Goal: Information Seeking & Learning: Check status

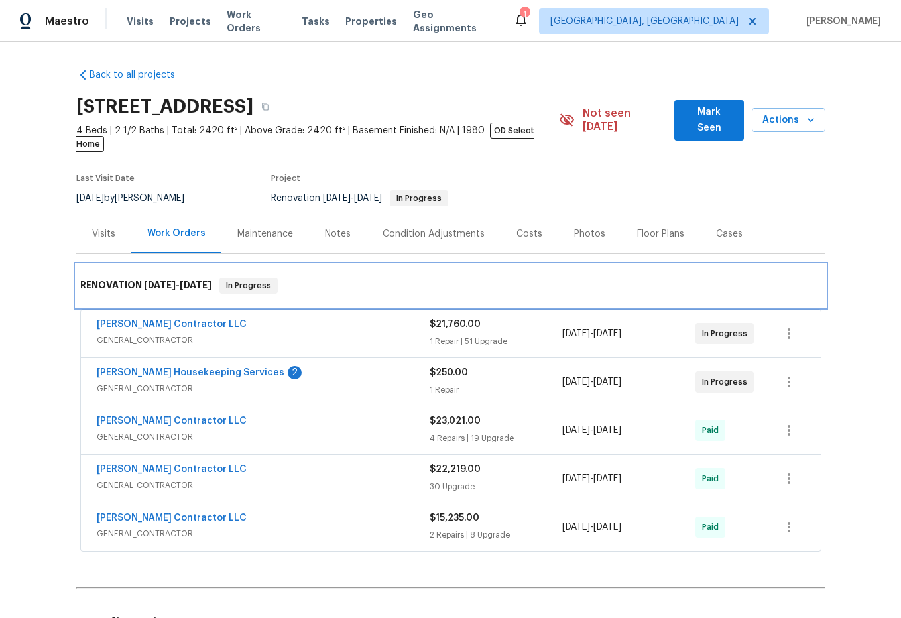
click at [560, 265] on div "RENOVATION [DATE] - [DATE] In Progress" at bounding box center [450, 286] width 749 height 42
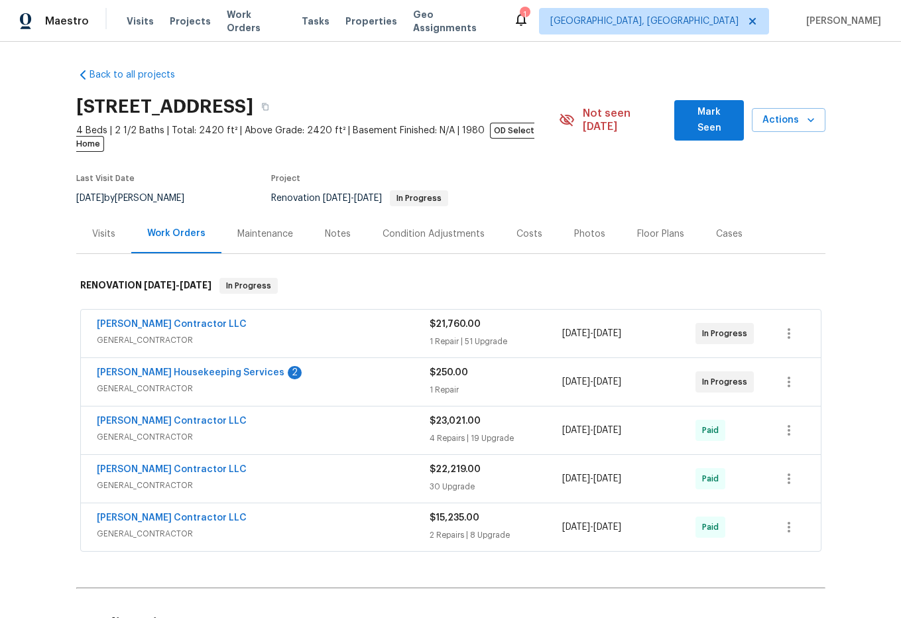
click at [269, 334] on span "GENERAL_CONTRACTOR" at bounding box center [263, 340] width 333 height 13
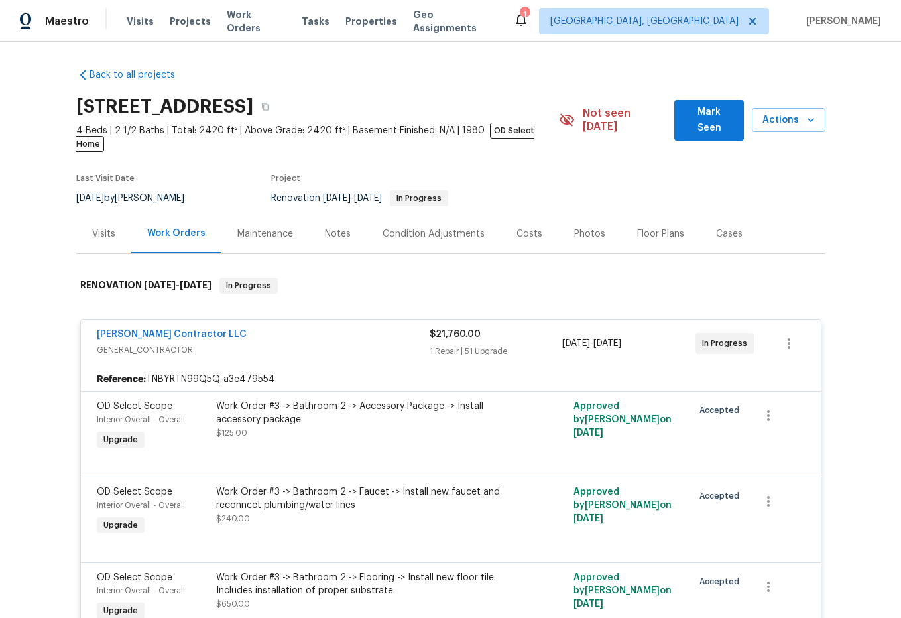
click at [355, 328] on div "[PERSON_NAME] Contractor LLC" at bounding box center [263, 336] width 333 height 16
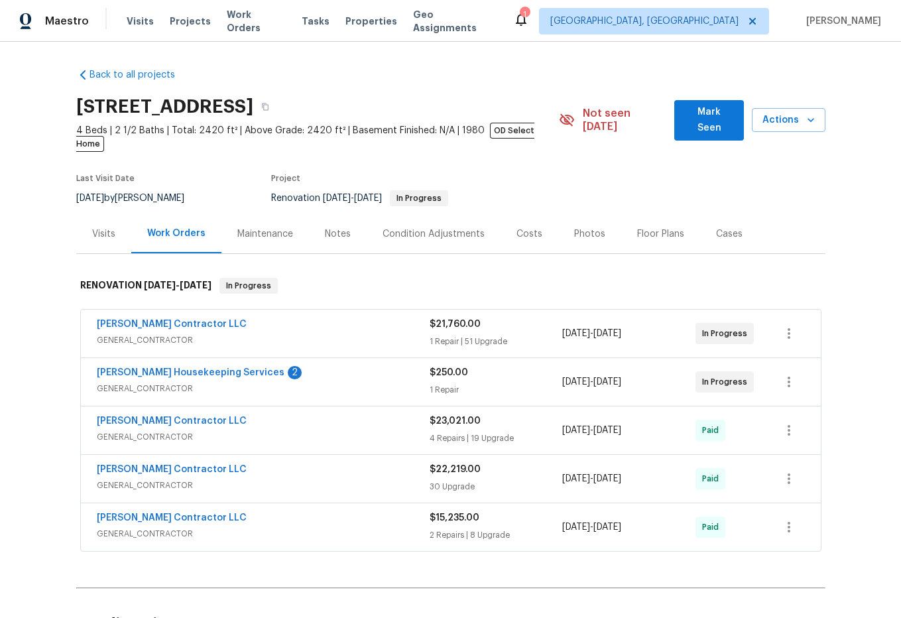
click at [217, 334] on span "GENERAL_CONTRACTOR" at bounding box center [263, 340] width 333 height 13
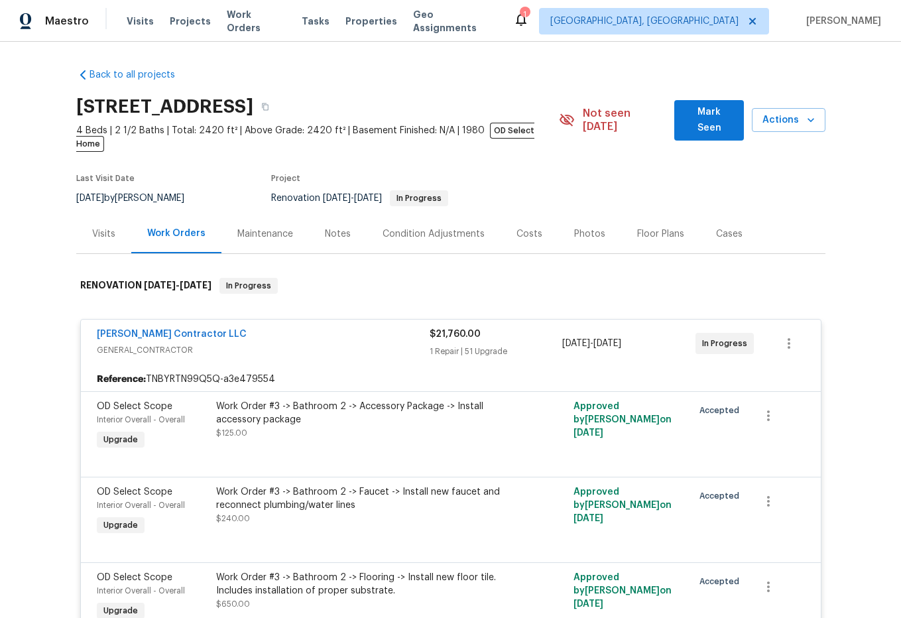
click at [267, 227] on div "Maintenance" at bounding box center [265, 233] width 56 height 13
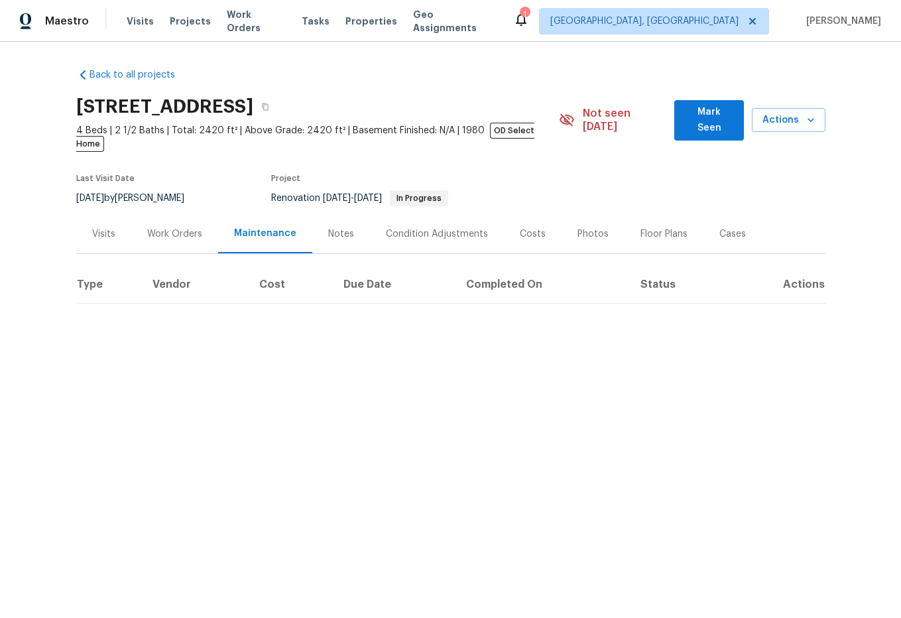
click at [98, 227] on div "Visits" at bounding box center [103, 233] width 23 height 13
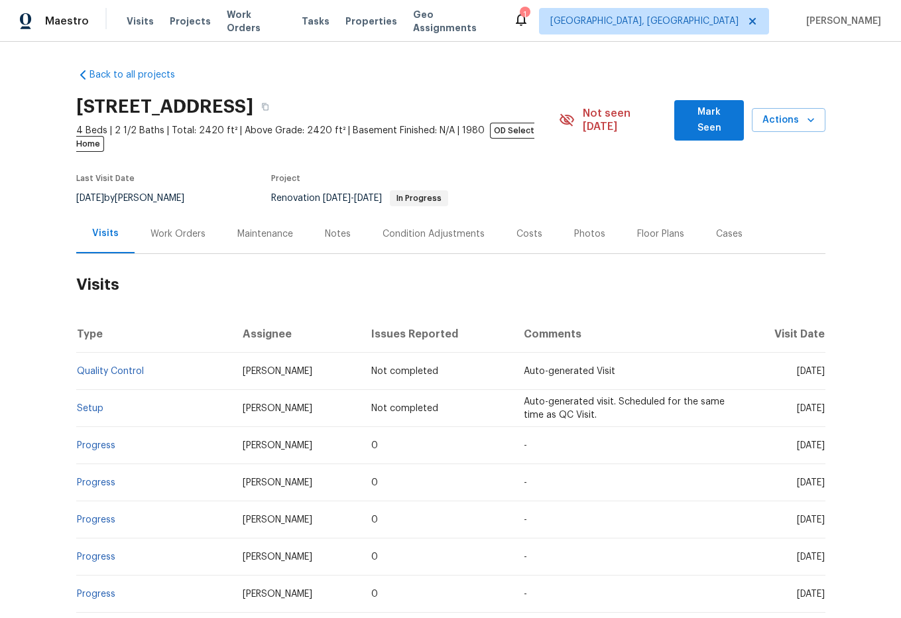
click at [168, 227] on div "Work Orders" at bounding box center [178, 233] width 55 height 13
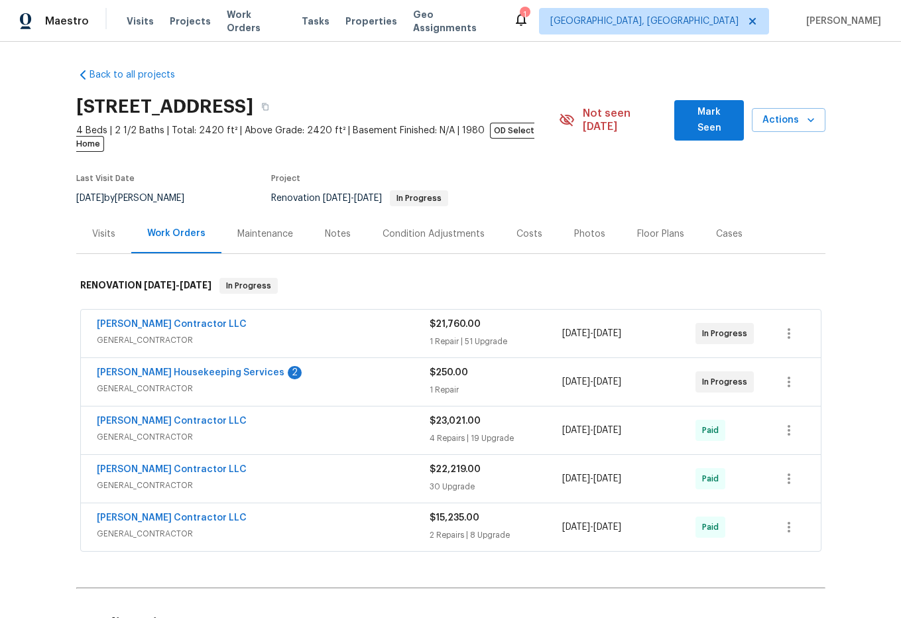
click at [271, 227] on div "Maintenance" at bounding box center [265, 233] width 56 height 13
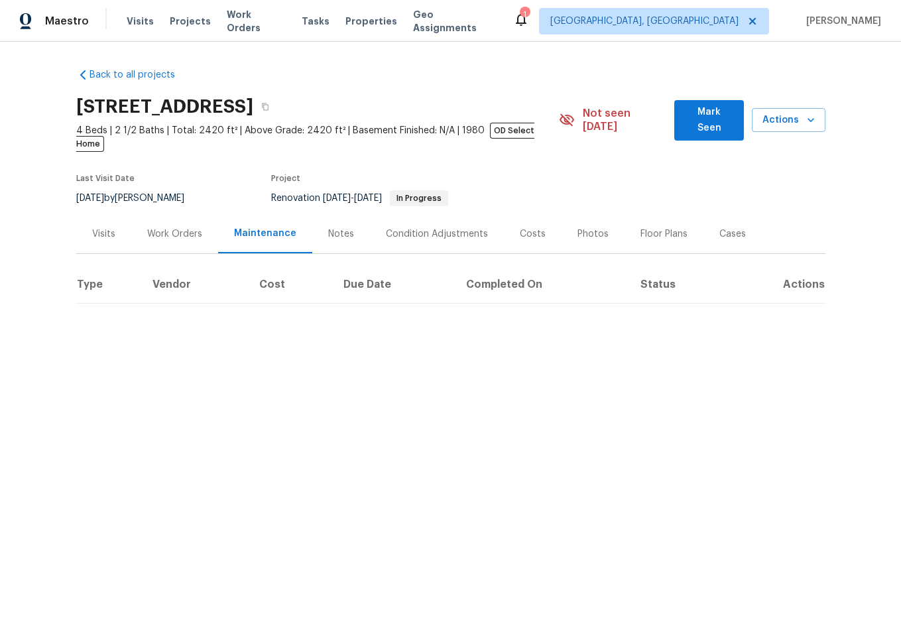
click at [328, 227] on div "Notes" at bounding box center [341, 233] width 26 height 13
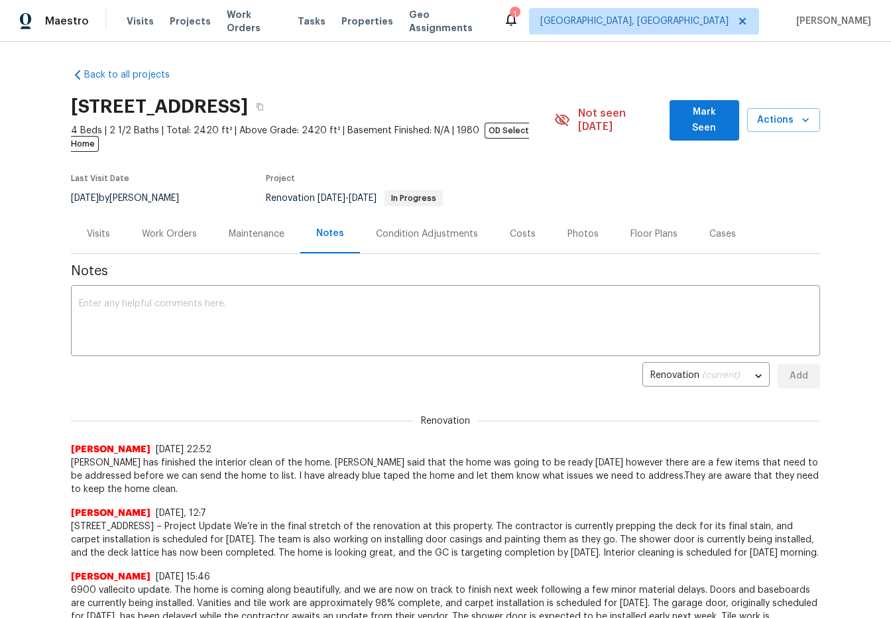
click at [194, 223] on div "Work Orders" at bounding box center [169, 233] width 87 height 39
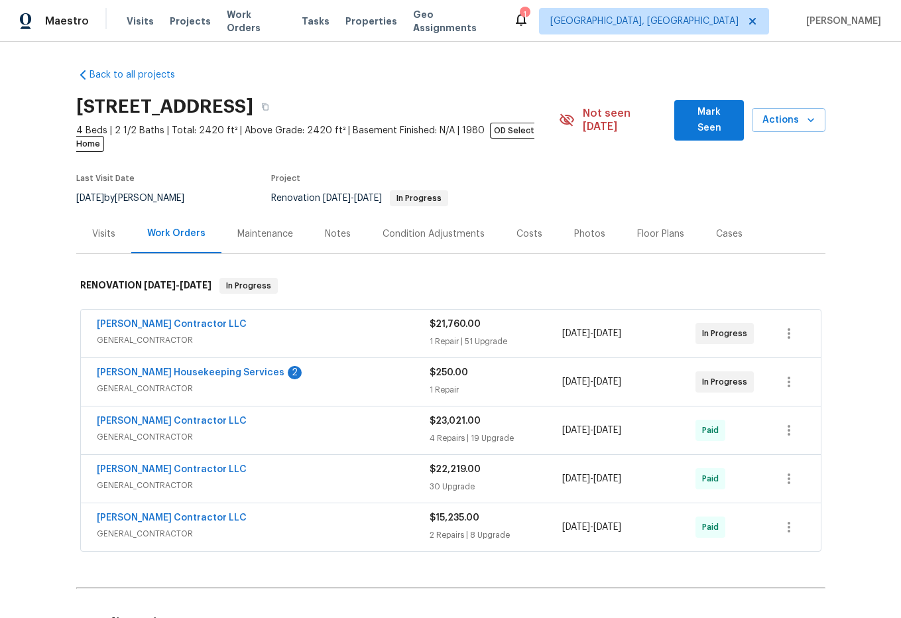
click at [298, 334] on span "GENERAL_CONTRACTOR" at bounding box center [263, 340] width 333 height 13
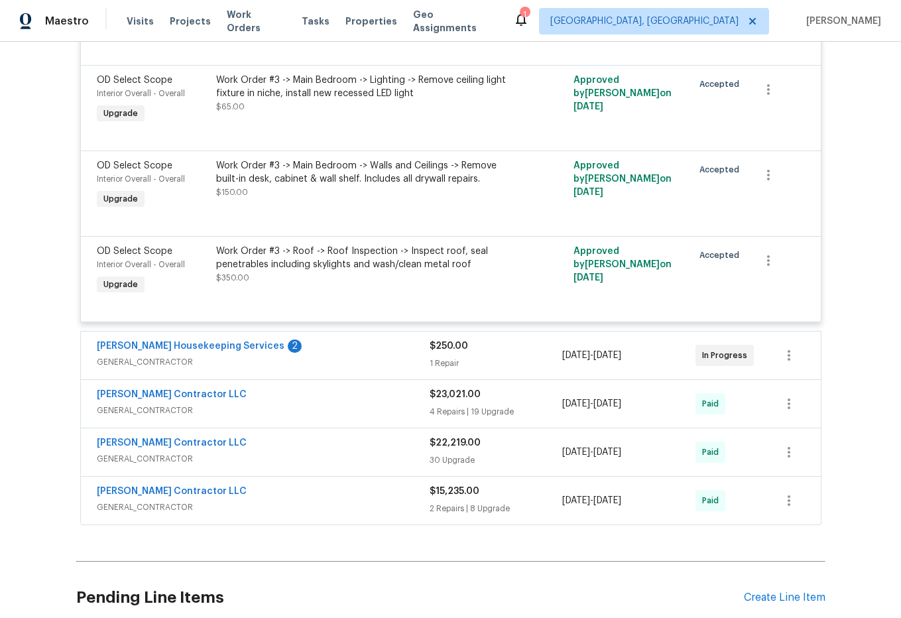
scroll to position [4509, 0]
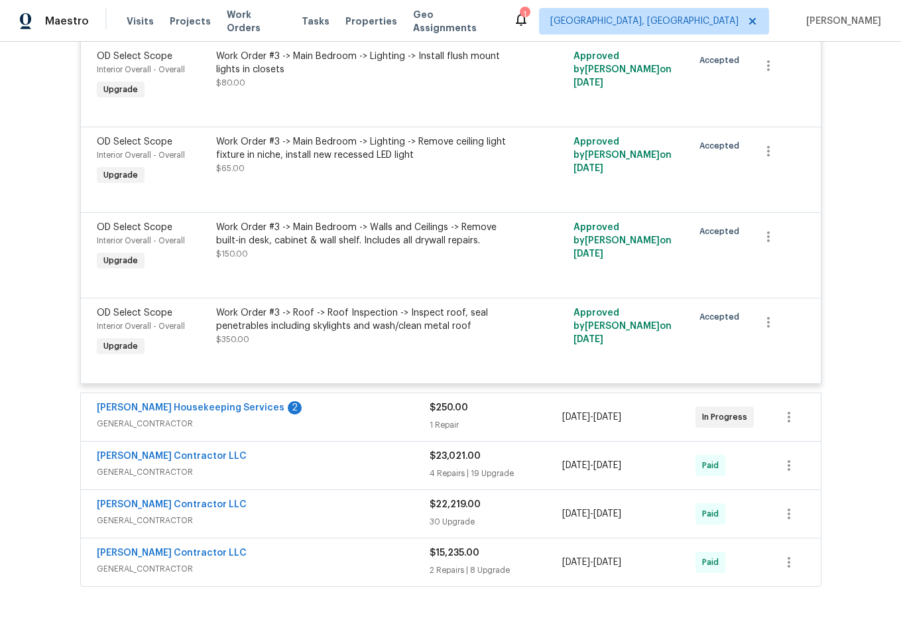
click at [316, 417] on span "GENERAL_CONTRACTOR" at bounding box center [263, 423] width 333 height 13
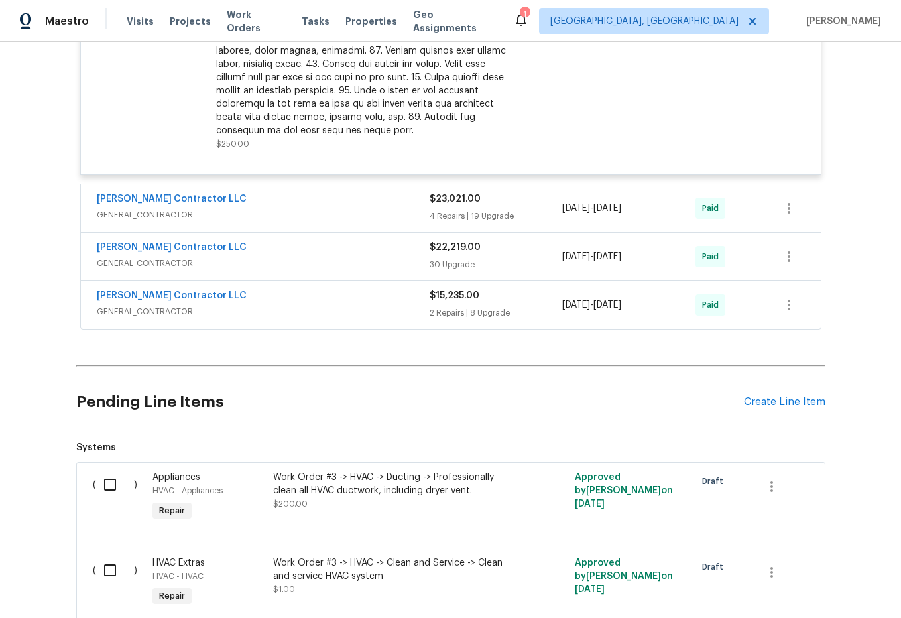
scroll to position [5172, 0]
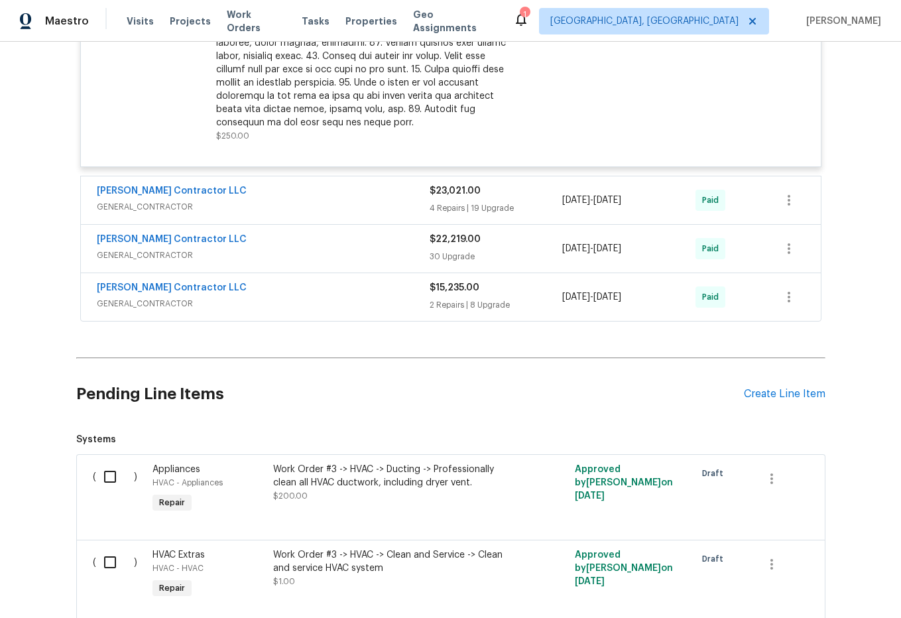
click at [284, 184] on div "[PERSON_NAME] Contractor LLC" at bounding box center [263, 192] width 333 height 16
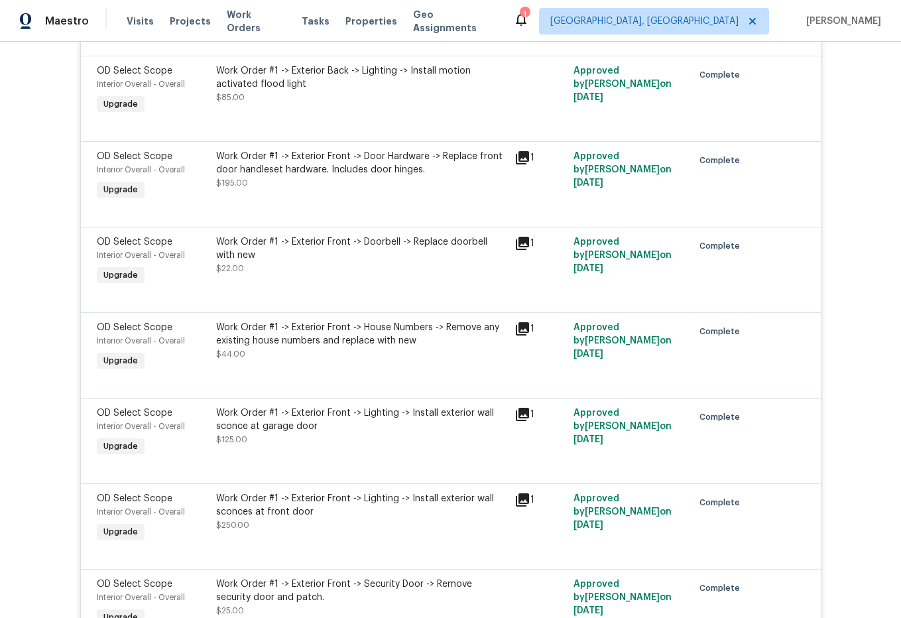
scroll to position [7095, 0]
